Goal: Task Accomplishment & Management: Manage account settings

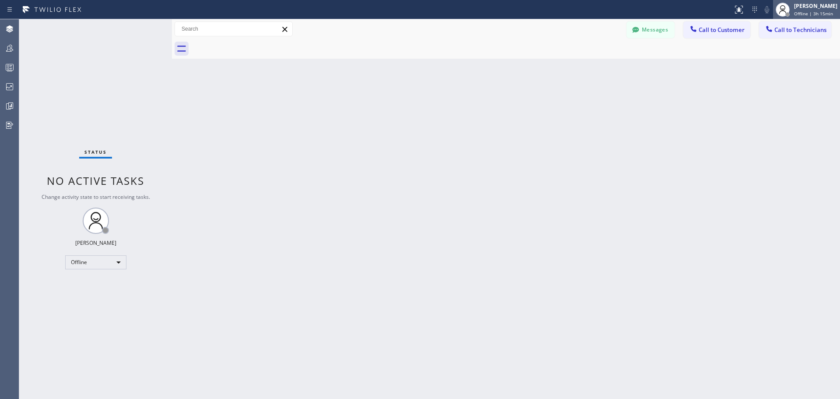
click at [815, 9] on div "[PERSON_NAME]" at bounding box center [815, 5] width 43 height 7
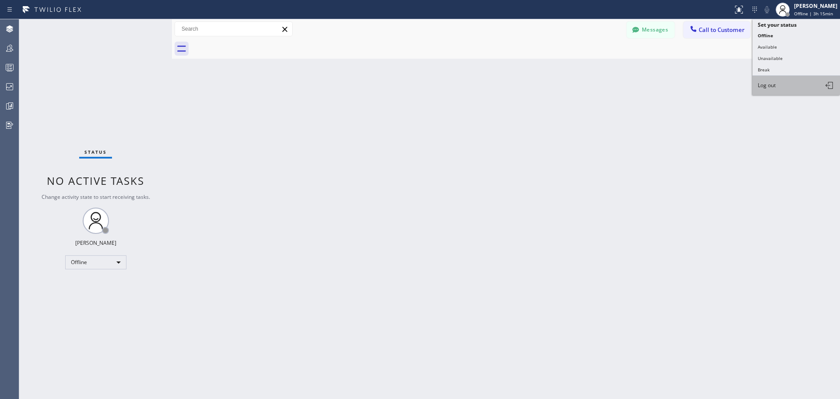
click at [788, 87] on button "Log out" at bounding box center [797, 85] width 88 height 19
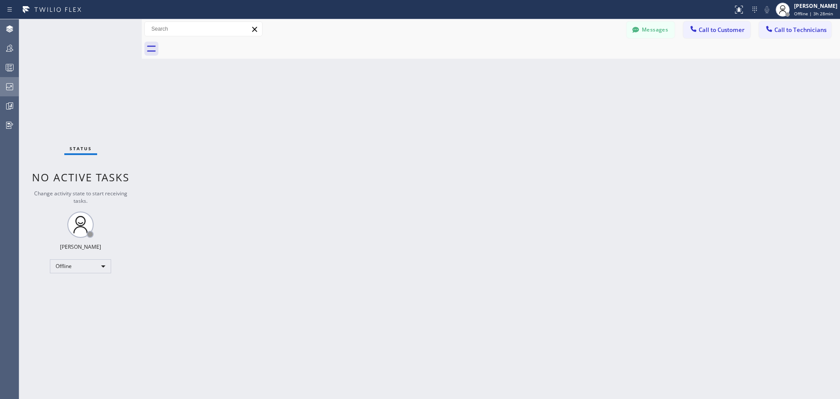
click at [7, 87] on icon at bounding box center [9, 86] width 7 height 7
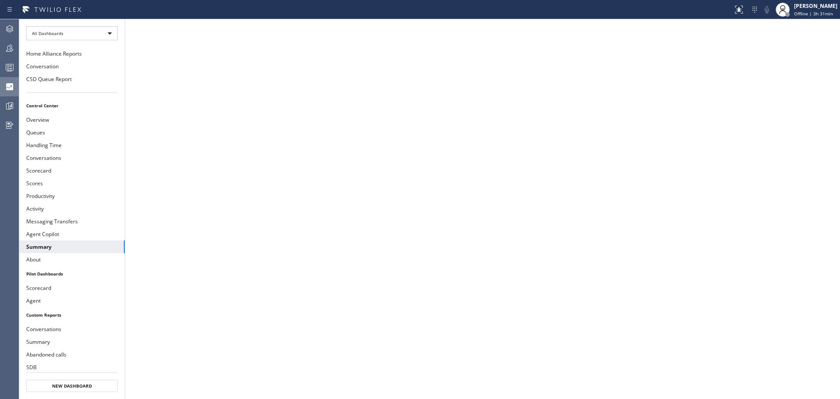
drag, startPoint x: 8, startPoint y: 26, endPoint x: 397, endPoint y: 249, distance: 448.4
click at [8, 26] on icon at bounding box center [9, 28] width 7 height 7
